Goal: Ask a question

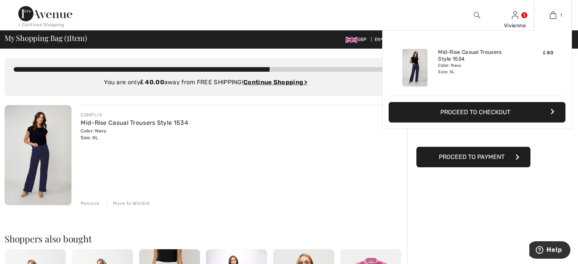
click at [553, 17] on img at bounding box center [552, 15] width 6 height 9
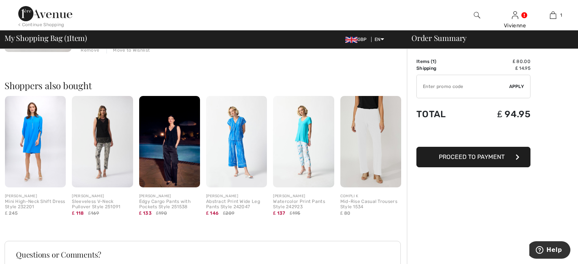
scroll to position [190, 0]
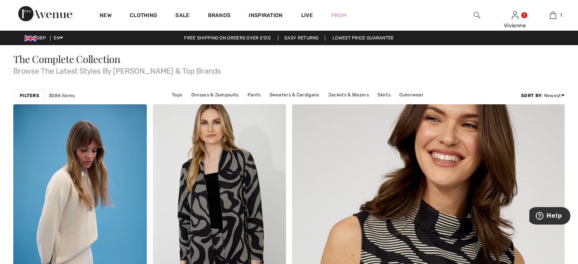
click at [268, 56] on div "The Complete Collection Browse The Latest Styles By Joseph Ribkoff & Top Brands" at bounding box center [288, 64] width 551 height 21
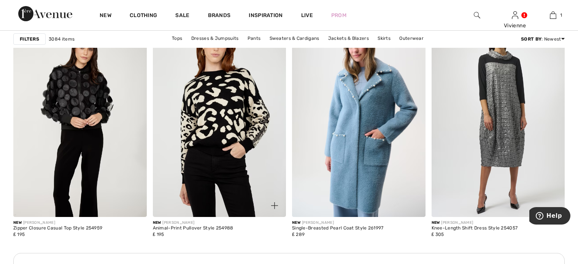
scroll to position [798, 0]
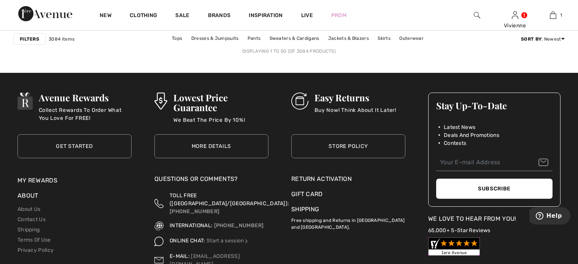
scroll to position [3648, 0]
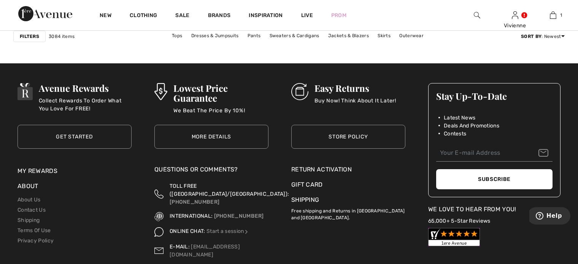
click at [185, 171] on div "Questions or Comments?" at bounding box center [211, 171] width 114 height 13
click at [195, 169] on div "Questions or Comments?" at bounding box center [211, 171] width 114 height 13
click at [227, 228] on link "Start a session" at bounding box center [227, 231] width 43 height 6
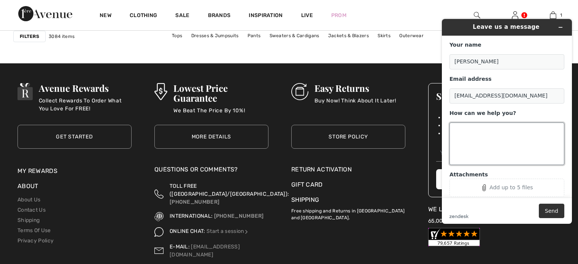
click at [464, 136] on textarea "How can we help you?" at bounding box center [506, 144] width 115 height 43
click at [456, 143] on textarea "i AM STILL WAITING A REPLY WHERE IS THE JUMPER (in photo) ROMATCH THE fusc" at bounding box center [506, 144] width 115 height 43
click at [494, 146] on textarea "i AM STILL WAITING A REPLY WHERE IS THE JUMPER (in photo) TO MATCH THE fusc" at bounding box center [506, 144] width 115 height 43
click at [509, 145] on textarea "i AM STILL WAITING A REPLY WHERE IS THE JUMPER (in photo) TO MATCH THE [PERSON_…" at bounding box center [506, 144] width 115 height 43
click at [516, 143] on textarea "i AM STILL WAITING A REPLY WHERE IS THE JUMPER (in photo) TO MATCH THE fuschia …" at bounding box center [506, 144] width 115 height 43
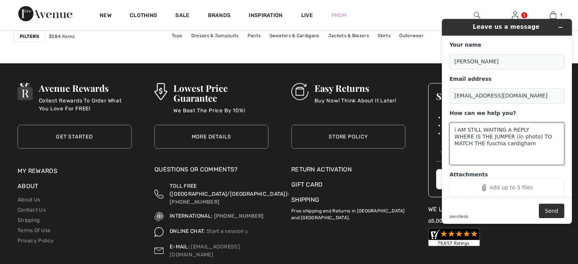
click at [533, 147] on textarea "i AM STILL WAITING A REPLY WHERE IS THE JUMPER (in photo) TO MATCH THE fuschia …" at bounding box center [506, 144] width 115 height 43
click at [519, 143] on textarea "i AM STILL WAITING A REPLY WHERE IS THE JUMPER (in photo) TO MATCH THE fuschia …" at bounding box center [506, 144] width 115 height 43
click at [503, 144] on textarea "i AM STILL WAITING A REPLY WHERE IS THE JUMPER (in photo) TO MATCH THE fuschia …" at bounding box center [506, 144] width 115 height 43
click at [526, 144] on textarea "i AM STILL WAITING A REPLY WHERE IS THE JUMPER (in photo) TO MATCH THE fuschia …" at bounding box center [506, 144] width 115 height 43
type textarea "i AM STILL WAITING A REPLY WHERE IS THE JUMPER (in photo) TO MATCH THE [PERSON_…"
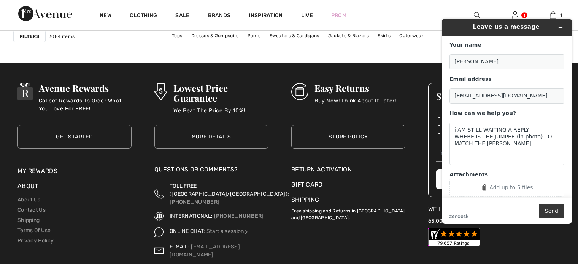
click at [552, 211] on button "Send" at bounding box center [550, 211] width 25 height 14
